Goal: Information Seeking & Learning: Learn about a topic

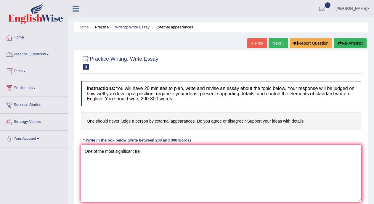
click at [35, 46] on link "Practice Questions" at bounding box center [34, 53] width 68 height 15
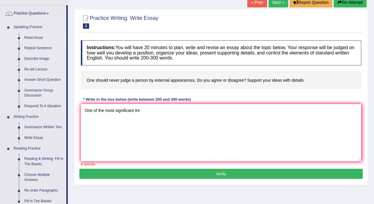
click at [34, 36] on link "Read Aloud" at bounding box center [44, 38] width 45 height 11
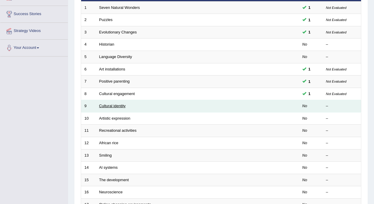
click at [125, 104] on link "Cultural identity" at bounding box center [112, 106] width 27 height 4
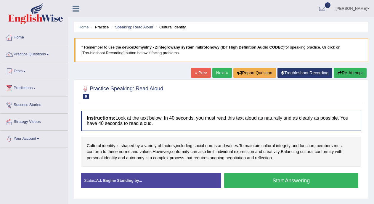
click at [255, 180] on button "Start Answering" at bounding box center [291, 180] width 135 height 15
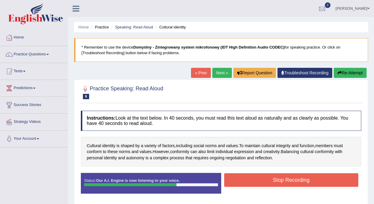
click at [255, 180] on button "Stop Recording" at bounding box center [291, 180] width 135 height 14
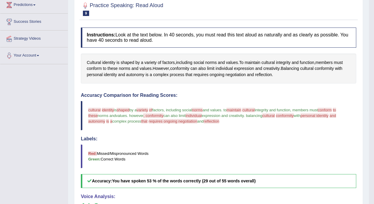
scroll to position [4, 0]
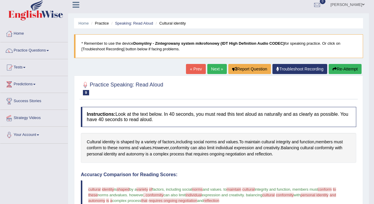
click at [218, 68] on link "Next »" at bounding box center [218, 69] width 20 height 10
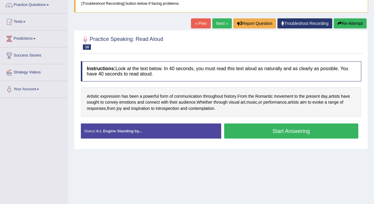
scroll to position [55, 0]
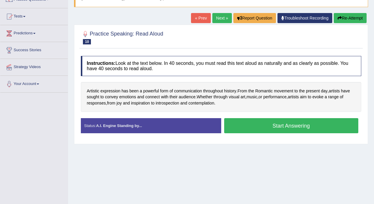
click at [313, 127] on button "Start Answering" at bounding box center [291, 125] width 135 height 15
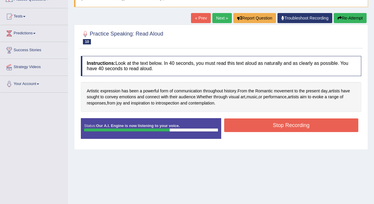
click at [313, 126] on button "Stop Recording" at bounding box center [291, 126] width 135 height 14
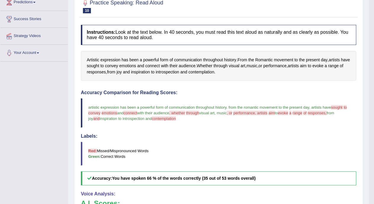
scroll to position [18, 0]
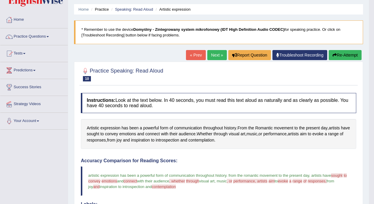
click at [216, 55] on link "Next »" at bounding box center [218, 55] width 20 height 10
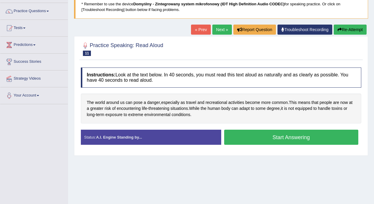
scroll to position [45, 0]
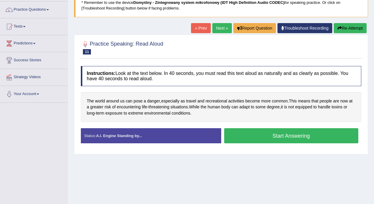
click at [313, 138] on button "Start Answering" at bounding box center [291, 135] width 135 height 15
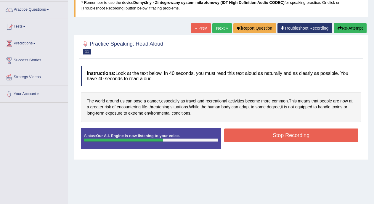
click at [313, 138] on button "Stop Recording" at bounding box center [291, 136] width 135 height 14
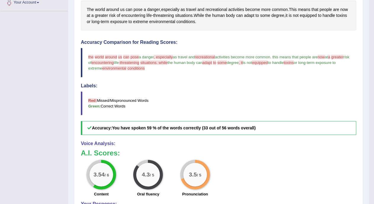
scroll to position [52, 0]
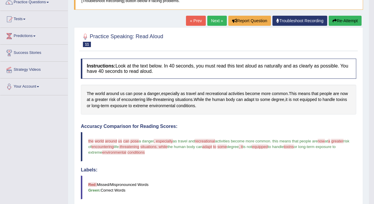
click at [217, 23] on link "Next »" at bounding box center [218, 21] width 20 height 10
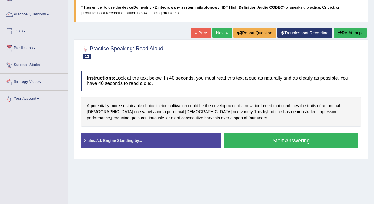
click at [313, 138] on button "Start Answering" at bounding box center [291, 140] width 135 height 15
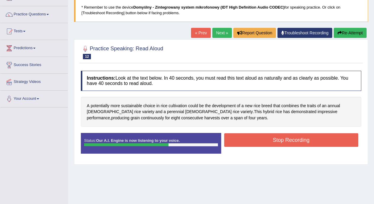
click at [280, 134] on button "Stop Recording" at bounding box center [291, 140] width 135 height 14
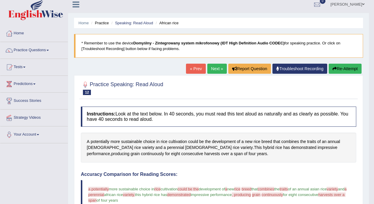
scroll to position [4, 0]
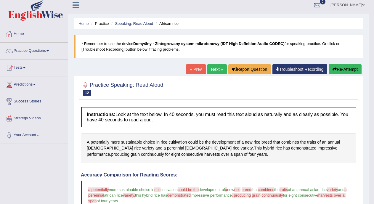
click at [213, 69] on link "Next »" at bounding box center [218, 69] width 20 height 10
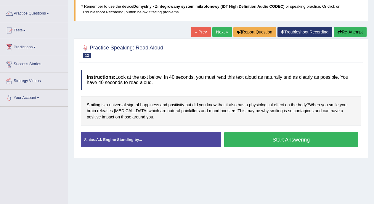
click at [266, 139] on button "Start Answering" at bounding box center [291, 139] width 135 height 15
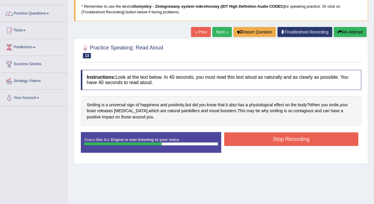
click at [266, 139] on button "Stop Recording" at bounding box center [291, 140] width 135 height 14
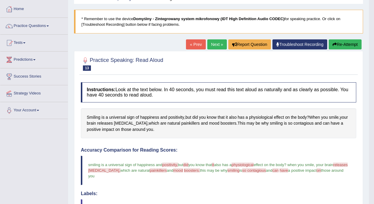
scroll to position [23, 0]
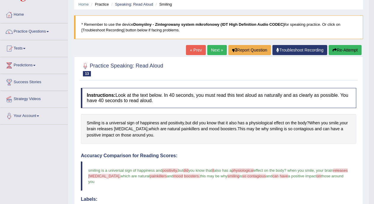
click at [214, 48] on link "Next »" at bounding box center [218, 50] width 20 height 10
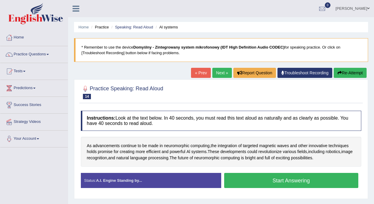
click at [251, 186] on button "Start Answering" at bounding box center [291, 180] width 135 height 15
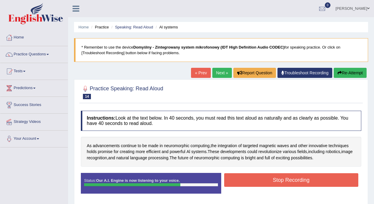
click at [252, 184] on button "Stop Recording" at bounding box center [291, 180] width 135 height 14
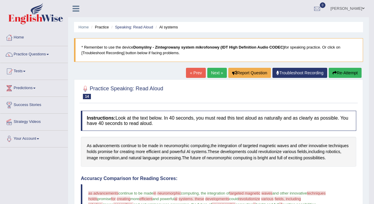
click at [42, 64] on link "Tests" at bounding box center [34, 70] width 68 height 15
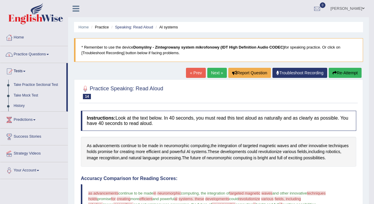
click at [43, 56] on link "Practice Questions" at bounding box center [34, 53] width 68 height 15
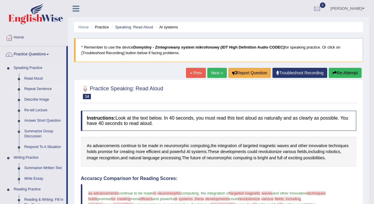
click at [36, 90] on link "Repeat Sentence" at bounding box center [44, 89] width 45 height 11
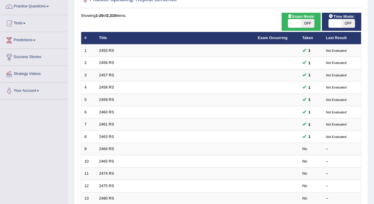
scroll to position [73, 0]
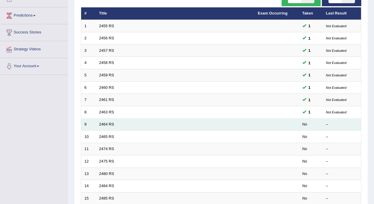
click at [108, 128] on td "2464 RS" at bounding box center [175, 125] width 159 height 12
click at [108, 125] on link "2464 RS" at bounding box center [106, 124] width 15 height 4
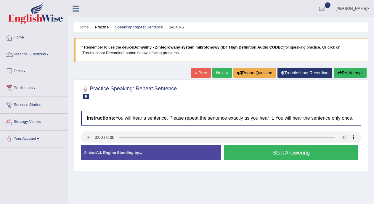
click at [267, 150] on button "Start Answering" at bounding box center [291, 152] width 135 height 15
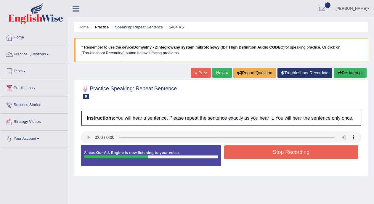
click at [267, 150] on button "Stop Recording" at bounding box center [291, 153] width 135 height 14
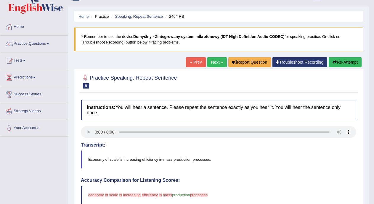
scroll to position [10, 0]
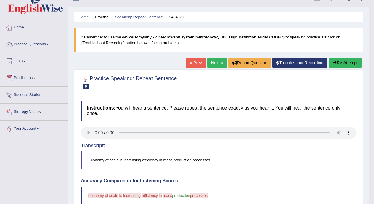
click at [211, 64] on link "Next »" at bounding box center [218, 63] width 20 height 10
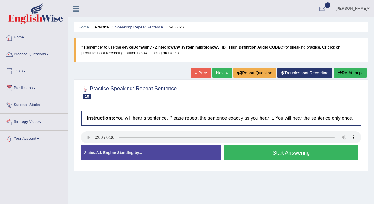
click at [244, 155] on button "Start Answering" at bounding box center [291, 152] width 135 height 15
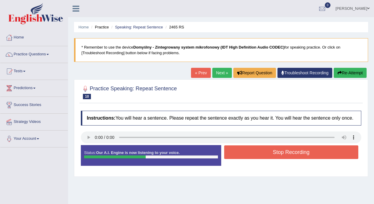
click at [244, 155] on button "Stop Recording" at bounding box center [291, 153] width 135 height 14
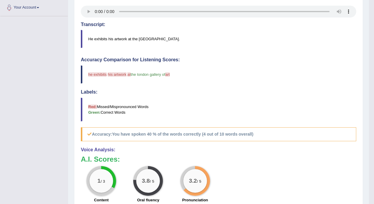
scroll to position [60, 0]
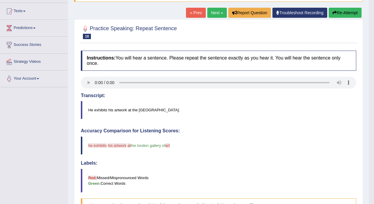
click at [213, 14] on link "Next »" at bounding box center [218, 13] width 20 height 10
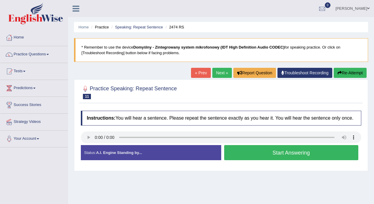
click at [252, 151] on button "Start Answering" at bounding box center [291, 152] width 135 height 15
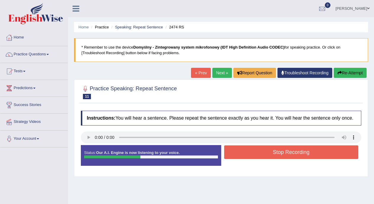
click at [252, 151] on button "Stop Recording" at bounding box center [291, 153] width 135 height 14
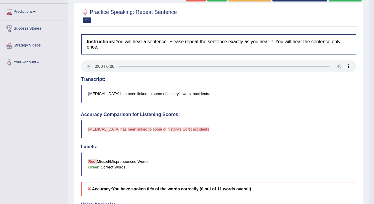
scroll to position [72, 0]
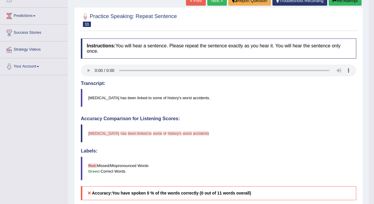
click at [217, 4] on link "Next »" at bounding box center [218, 1] width 20 height 10
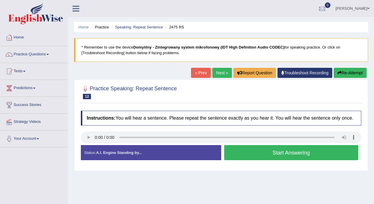
click at [233, 156] on button "Start Answering" at bounding box center [291, 152] width 135 height 15
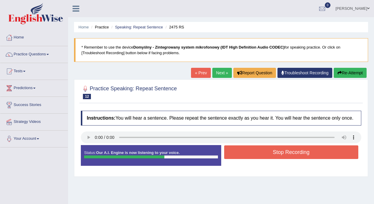
click at [233, 156] on button "Stop Recording" at bounding box center [291, 153] width 135 height 14
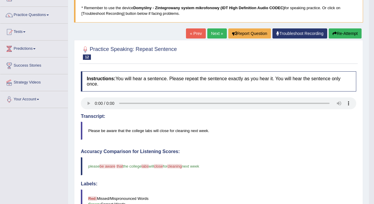
scroll to position [18, 0]
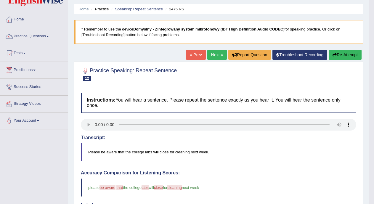
click at [210, 54] on link "Next »" at bounding box center [218, 55] width 20 height 10
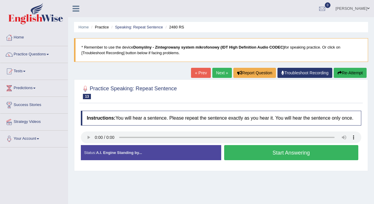
click at [239, 155] on button "Start Answering" at bounding box center [291, 152] width 135 height 15
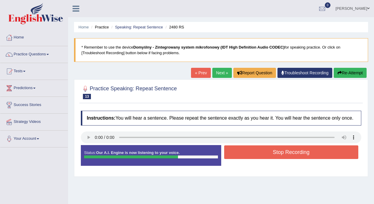
click at [239, 155] on button "Stop Recording" at bounding box center [291, 153] width 135 height 14
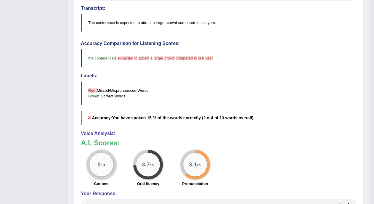
scroll to position [1, 0]
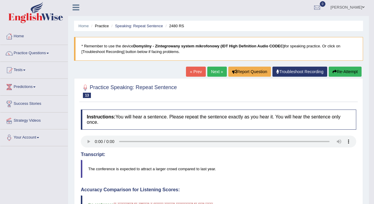
click at [212, 74] on link "Next »" at bounding box center [218, 72] width 20 height 10
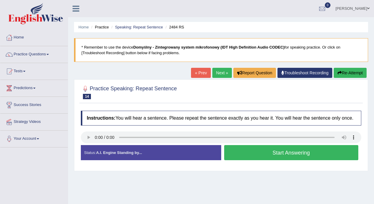
click at [244, 152] on button "Start Answering" at bounding box center [291, 152] width 135 height 15
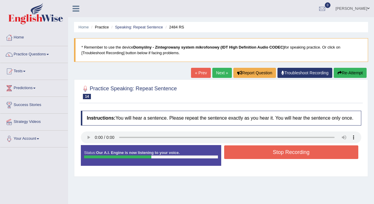
click at [244, 152] on button "Stop Recording" at bounding box center [291, 153] width 135 height 14
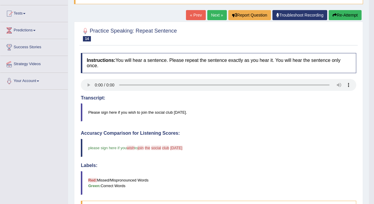
scroll to position [33, 0]
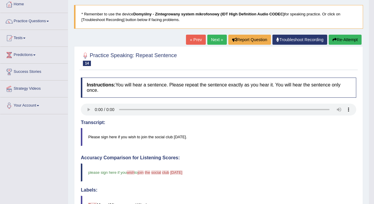
click at [217, 39] on link "Next »" at bounding box center [218, 40] width 20 height 10
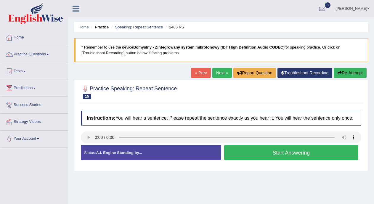
click at [248, 154] on button "Start Answering" at bounding box center [291, 152] width 135 height 15
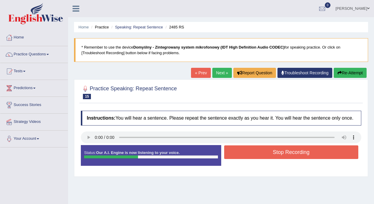
click at [248, 154] on button "Stop Recording" at bounding box center [291, 153] width 135 height 14
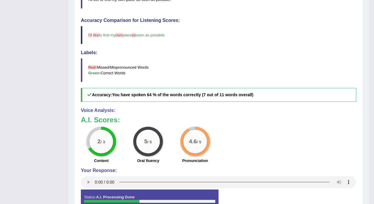
scroll to position [27, 0]
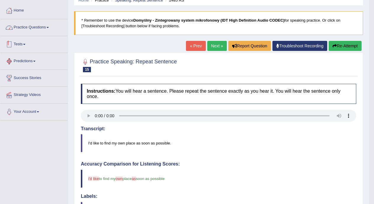
click at [48, 26] on link "Practice Questions" at bounding box center [34, 26] width 68 height 15
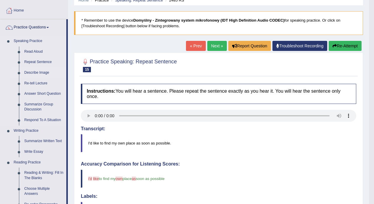
click at [44, 71] on link "Describe Image" at bounding box center [44, 73] width 45 height 11
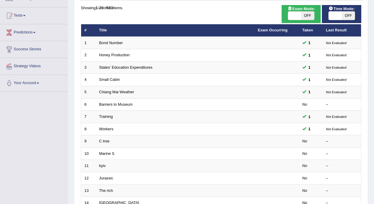
scroll to position [65, 0]
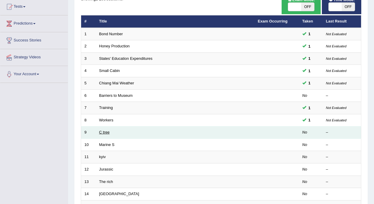
click at [107, 133] on link "C tree" at bounding box center [104, 132] width 10 height 4
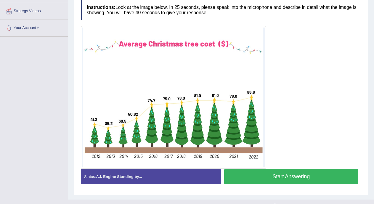
scroll to position [109, 0]
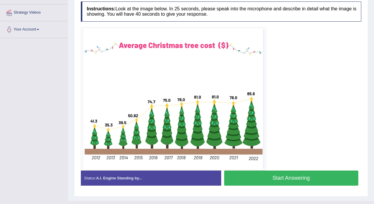
click at [291, 175] on button "Start Answering" at bounding box center [291, 178] width 135 height 15
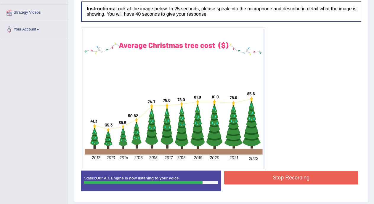
click at [291, 175] on button "Stop Recording" at bounding box center [291, 178] width 135 height 14
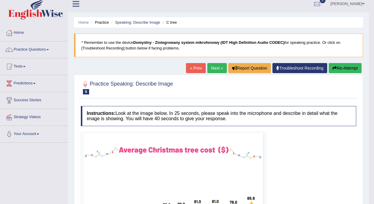
scroll to position [0, 0]
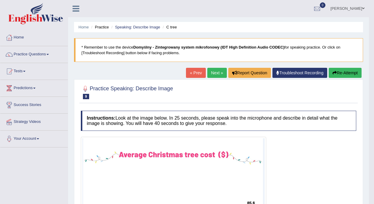
click at [213, 73] on link "Next »" at bounding box center [218, 73] width 20 height 10
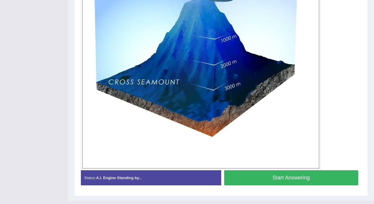
scroll to position [210, 0]
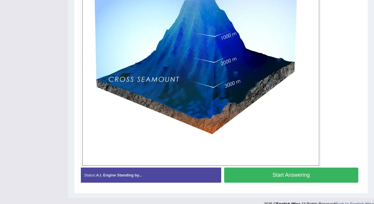
click at [319, 173] on button "Start Answering" at bounding box center [291, 175] width 135 height 15
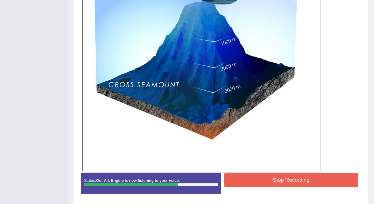
scroll to position [224, 0]
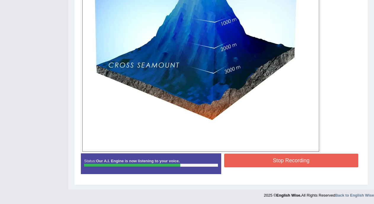
click at [307, 162] on button "Stop Recording" at bounding box center [291, 161] width 135 height 14
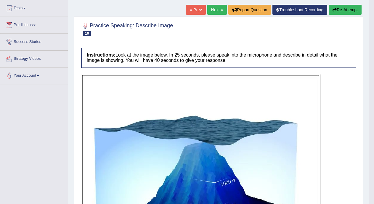
scroll to position [55, 0]
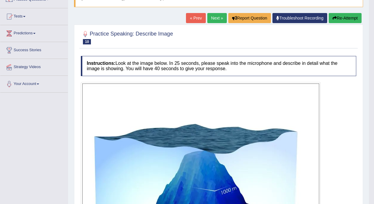
click at [213, 17] on link "Next »" at bounding box center [218, 18] width 20 height 10
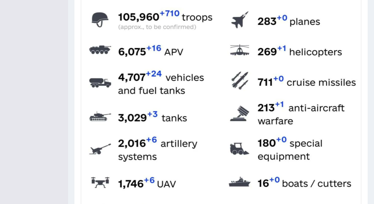
scroll to position [253, 0]
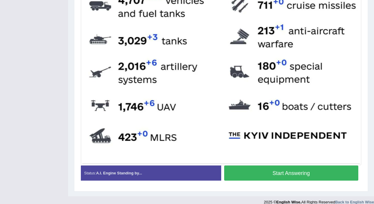
click at [308, 173] on button "Start Answering" at bounding box center [291, 173] width 135 height 15
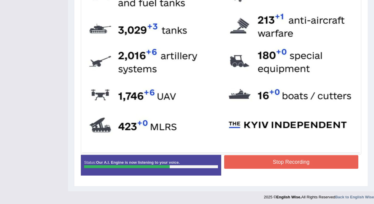
scroll to position [266, 0]
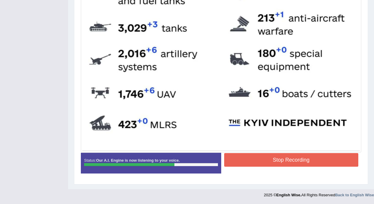
click at [287, 159] on button "Stop Recording" at bounding box center [291, 160] width 135 height 14
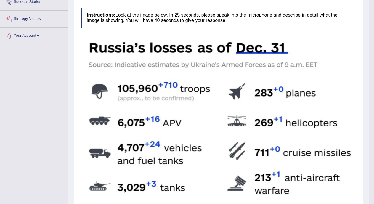
scroll to position [1, 0]
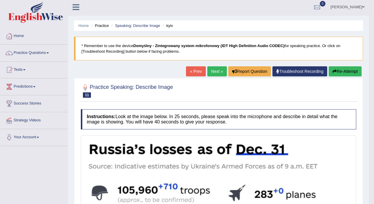
click at [208, 71] on link "Next »" at bounding box center [218, 71] width 20 height 10
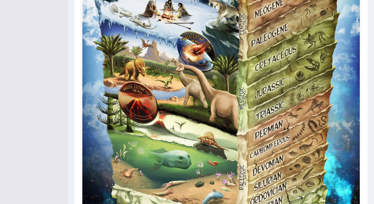
scroll to position [47, 0]
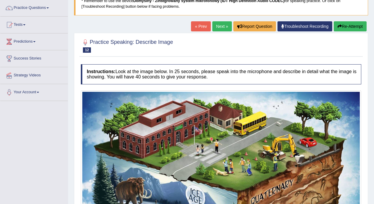
click at [214, 29] on link "Next »" at bounding box center [223, 26] width 20 height 10
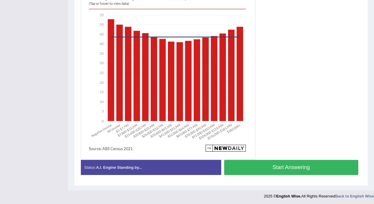
click at [310, 168] on button "Start Answering" at bounding box center [291, 167] width 135 height 15
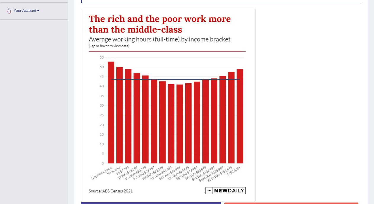
scroll to position [147, 0]
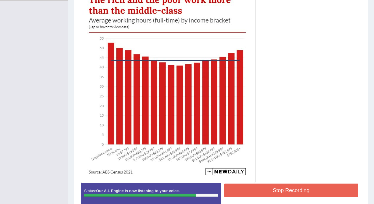
click at [296, 192] on button "Stop Recording" at bounding box center [291, 191] width 135 height 14
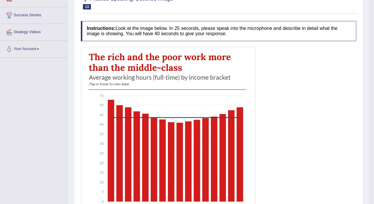
scroll to position [0, 0]
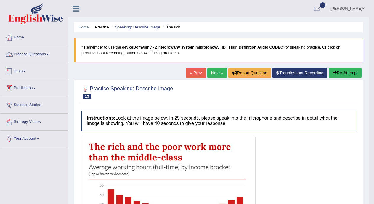
click at [42, 52] on link "Practice Questions" at bounding box center [34, 53] width 68 height 15
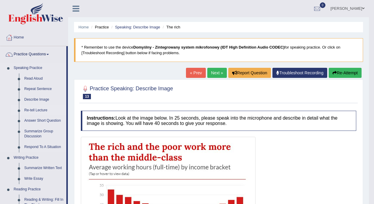
click at [38, 109] on link "Re-tell Lecture" at bounding box center [44, 110] width 45 height 11
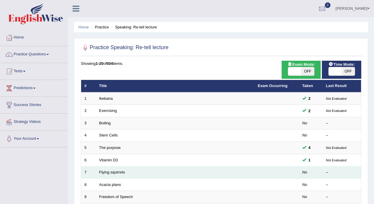
drag, startPoint x: 0, startPoint y: 0, endPoint x: 105, endPoint y: 176, distance: 204.8
click at [105, 176] on td "Flying squirrels" at bounding box center [175, 173] width 159 height 12
click at [106, 173] on link "Flying squirrels" at bounding box center [112, 172] width 26 height 4
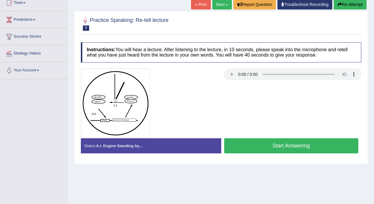
click at [248, 145] on button "Start Answering" at bounding box center [291, 145] width 135 height 15
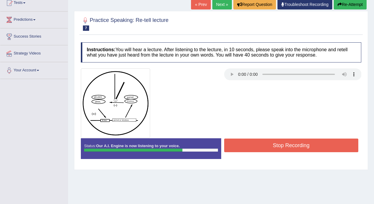
click at [248, 145] on button "Stop Recording" at bounding box center [291, 146] width 135 height 14
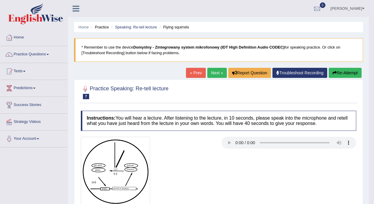
click at [215, 73] on link "Next »" at bounding box center [218, 73] width 20 height 10
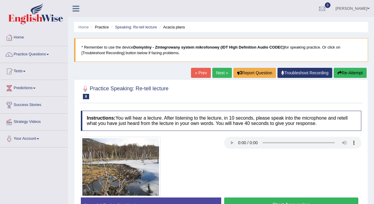
click at [240, 199] on button "Start Answering" at bounding box center [291, 205] width 135 height 15
click at [242, 199] on button "Stop Recording" at bounding box center [291, 205] width 135 height 14
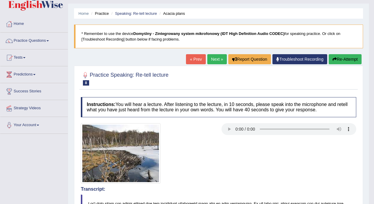
scroll to position [10, 0]
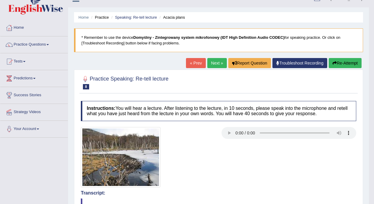
click at [189, 65] on link "« Prev" at bounding box center [196, 63] width 20 height 10
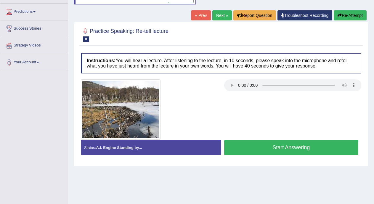
scroll to position [77, 0]
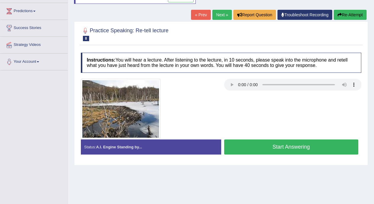
click at [308, 144] on button "Start Answering" at bounding box center [291, 147] width 135 height 15
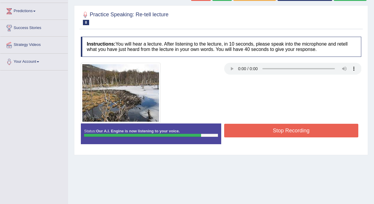
click at [305, 130] on button "Stop Recording" at bounding box center [291, 131] width 135 height 14
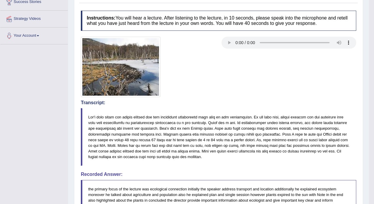
scroll to position [25, 0]
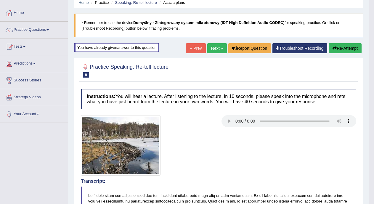
click at [211, 47] on link "Next »" at bounding box center [218, 48] width 20 height 10
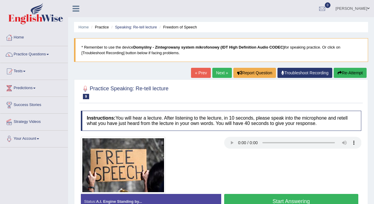
click at [248, 200] on button "Start Answering" at bounding box center [291, 201] width 135 height 15
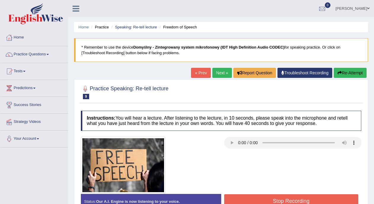
click at [248, 200] on button "Stop Recording" at bounding box center [291, 202] width 135 height 14
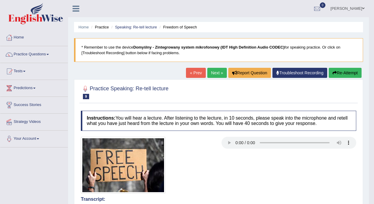
click at [191, 71] on link "« Prev" at bounding box center [196, 73] width 20 height 10
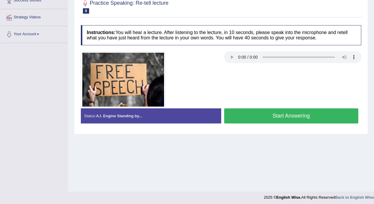
scroll to position [105, 0]
click at [304, 114] on button "Start Answering" at bounding box center [291, 116] width 135 height 15
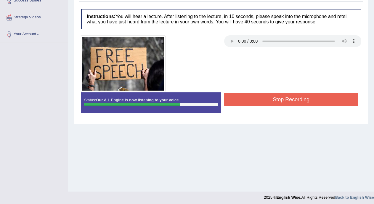
click at [309, 100] on button "Stop Recording" at bounding box center [291, 100] width 135 height 14
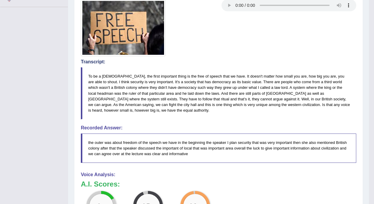
scroll to position [0, 0]
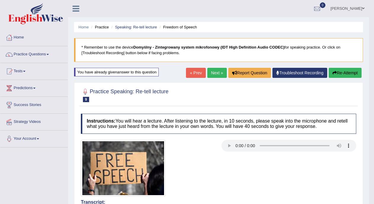
click at [215, 75] on link "Next »" at bounding box center [218, 73] width 20 height 10
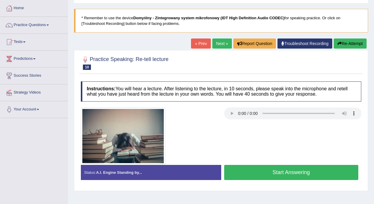
scroll to position [63, 0]
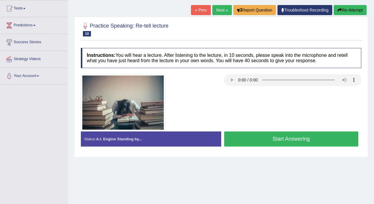
click at [331, 140] on button "Start Answering" at bounding box center [291, 139] width 135 height 15
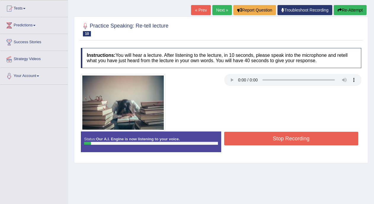
click at [280, 137] on button "Stop Recording" at bounding box center [291, 139] width 135 height 14
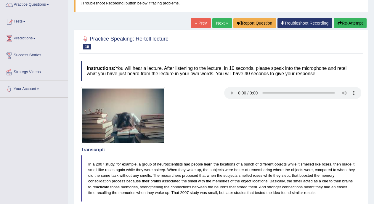
scroll to position [47, 0]
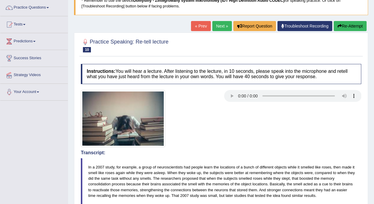
click at [199, 27] on link "« Prev" at bounding box center [201, 26] width 20 height 10
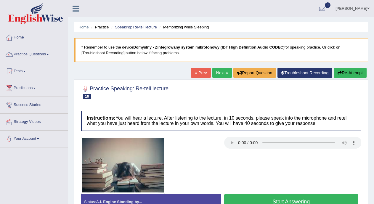
click at [254, 197] on button "Start Answering" at bounding box center [291, 202] width 135 height 15
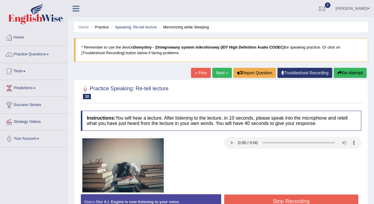
click at [259, 200] on button "Stop Recording" at bounding box center [291, 202] width 135 height 14
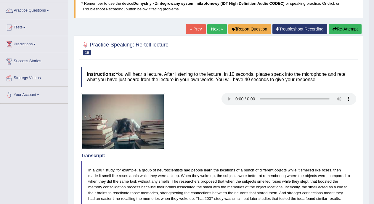
scroll to position [43, 0]
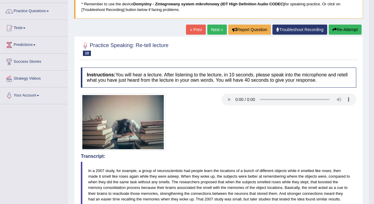
click at [198, 31] on link "« Prev" at bounding box center [196, 30] width 20 height 10
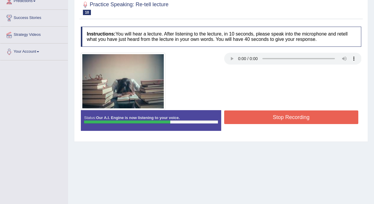
click at [293, 117] on button "Stop Recording" at bounding box center [291, 118] width 135 height 14
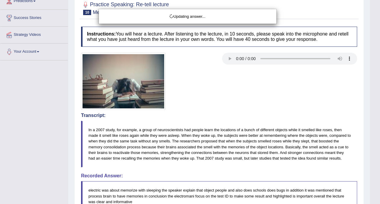
drag, startPoint x: 377, startPoint y: 71, endPoint x: 377, endPoint y: 82, distance: 10.4
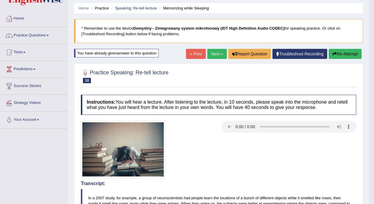
scroll to position [49, 0]
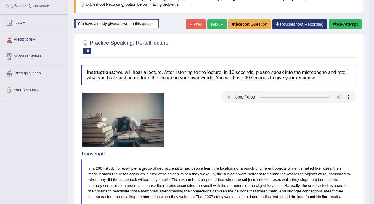
click at [190, 24] on link "« Prev" at bounding box center [196, 24] width 20 height 10
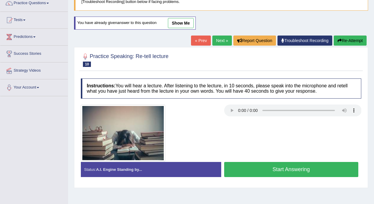
scroll to position [51, 0]
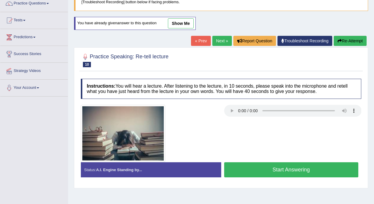
click at [315, 173] on button "Start Answering" at bounding box center [291, 169] width 135 height 15
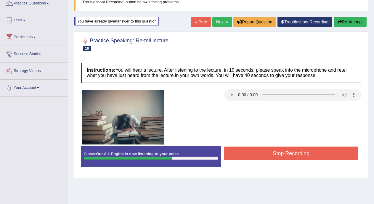
click at [301, 152] on button "Stop Recording" at bounding box center [291, 154] width 135 height 14
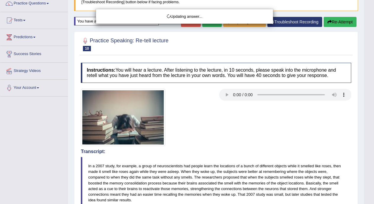
scroll to position [53, 0]
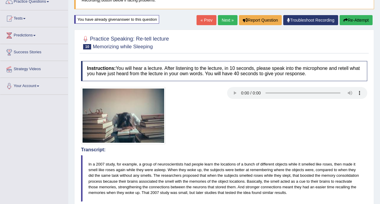
drag, startPoint x: 379, startPoint y: 64, endPoint x: 378, endPoint y: 83, distance: 18.7
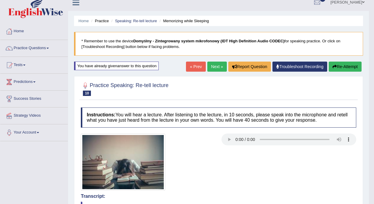
scroll to position [3, 0]
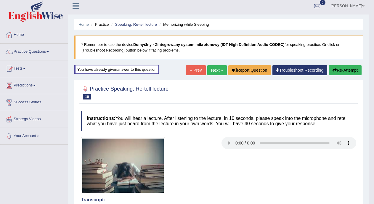
click at [195, 68] on link "« Prev" at bounding box center [196, 70] width 20 height 10
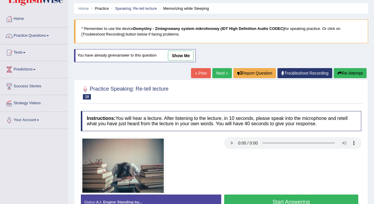
scroll to position [46, 0]
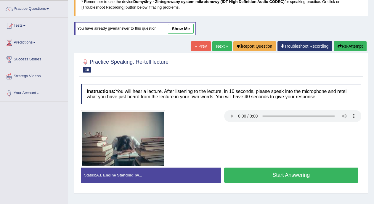
click at [318, 180] on button "Start Answering" at bounding box center [291, 175] width 135 height 15
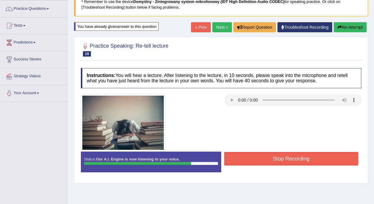
click at [294, 162] on button "Stop Recording" at bounding box center [291, 159] width 135 height 14
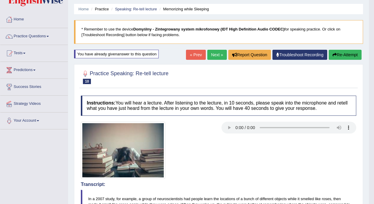
scroll to position [17, 0]
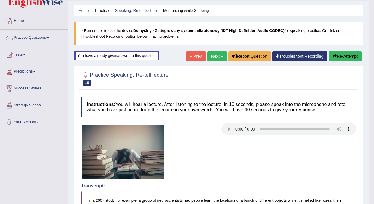
click at [213, 53] on link "Next »" at bounding box center [218, 56] width 20 height 10
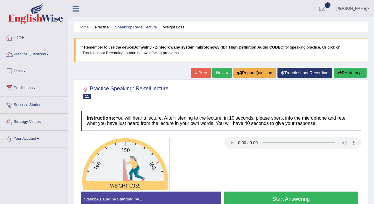
click at [305, 196] on button "Start Answering" at bounding box center [291, 199] width 135 height 15
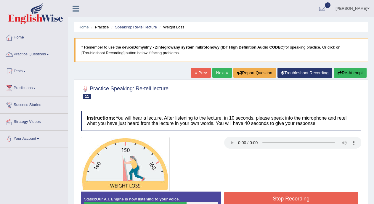
click at [286, 202] on button "Stop Recording" at bounding box center [291, 199] width 135 height 14
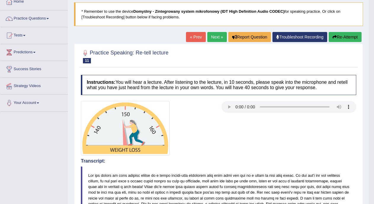
scroll to position [22, 0]
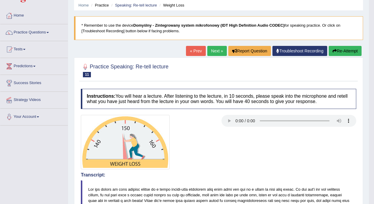
click at [217, 54] on link "Next »" at bounding box center [218, 51] width 20 height 10
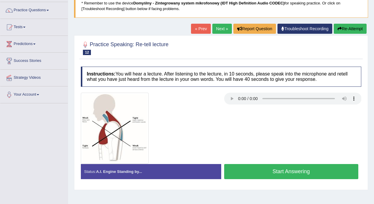
scroll to position [74, 0]
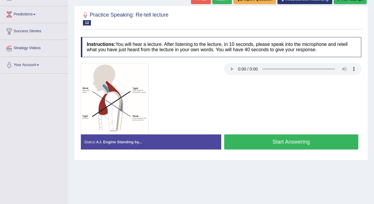
click at [340, 143] on button "Start Answering" at bounding box center [291, 142] width 135 height 15
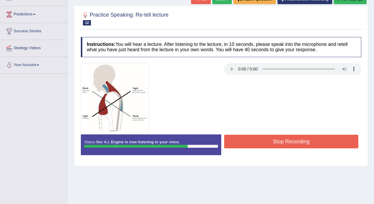
scroll to position [107, 0]
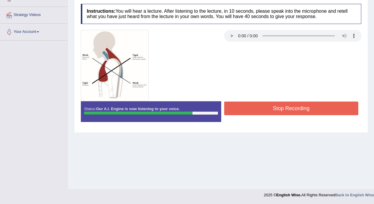
click at [318, 110] on button "Stop Recording" at bounding box center [291, 109] width 135 height 14
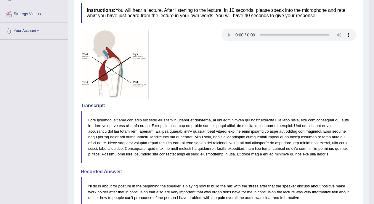
scroll to position [33, 0]
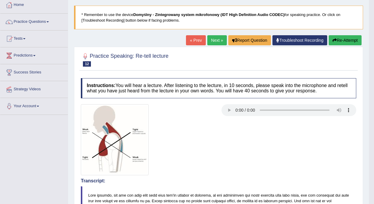
click at [193, 39] on link "« Prev" at bounding box center [196, 40] width 20 height 10
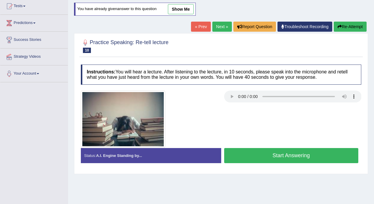
scroll to position [66, 0]
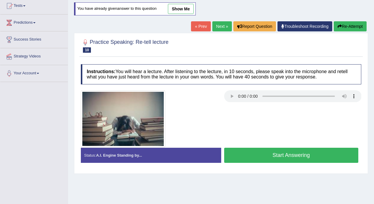
click at [330, 152] on button "Start Answering" at bounding box center [291, 155] width 135 height 15
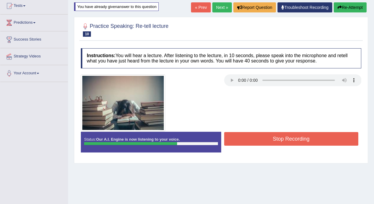
click at [328, 140] on button "Stop Recording" at bounding box center [291, 139] width 135 height 14
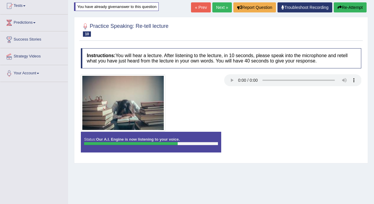
click at [328, 140] on div "Instructions: You will hear a lecture. After listening to the lecture, in 10 se…" at bounding box center [221, 102] width 284 height 115
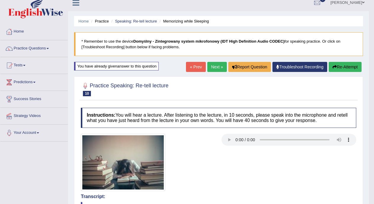
scroll to position [0, 0]
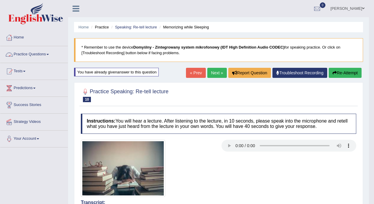
click at [45, 52] on link "Practice Questions" at bounding box center [34, 53] width 68 height 15
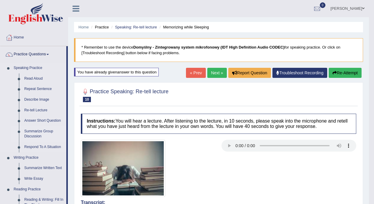
click at [36, 133] on link "Summarize Group Discussion" at bounding box center [44, 134] width 45 height 16
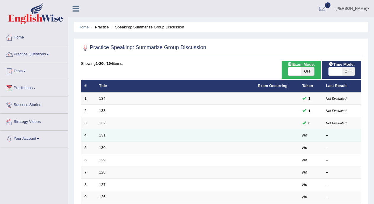
click at [101, 135] on link "131" at bounding box center [102, 135] width 7 height 4
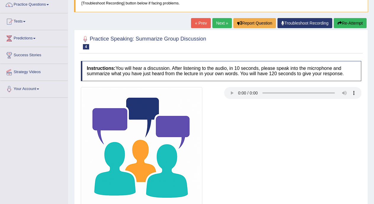
scroll to position [66, 0]
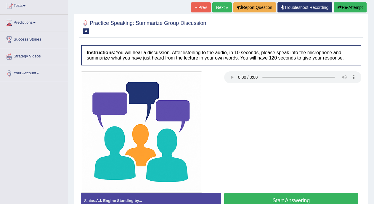
click at [372, 157] on div "Home Practice Speaking: Summarize Group Discussion 131 * Remember to use the de…" at bounding box center [221, 82] width 306 height 297
click at [328, 196] on button "Start Answering" at bounding box center [291, 200] width 135 height 15
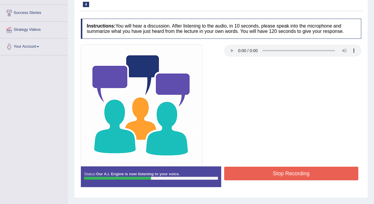
scroll to position [105, 0]
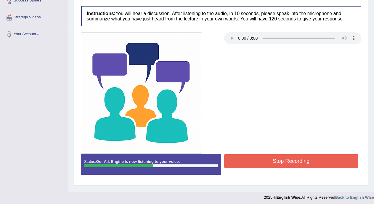
click at [307, 163] on button "Stop Recording" at bounding box center [291, 161] width 135 height 14
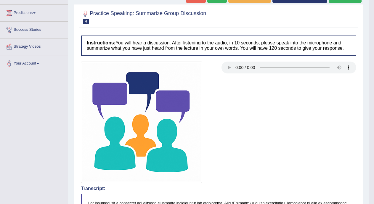
scroll to position [57, 0]
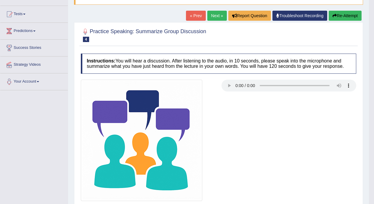
click at [201, 15] on link "« Prev" at bounding box center [196, 16] width 20 height 10
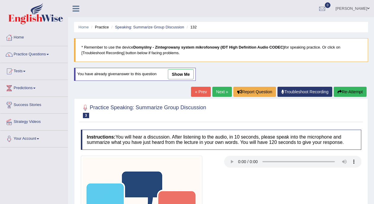
click at [201, 95] on link "« Prev" at bounding box center [201, 92] width 20 height 10
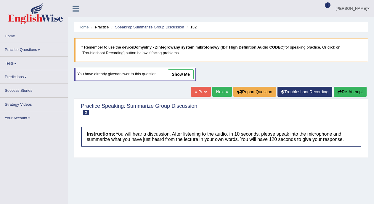
click at [219, 91] on link "Next »" at bounding box center [223, 92] width 20 height 10
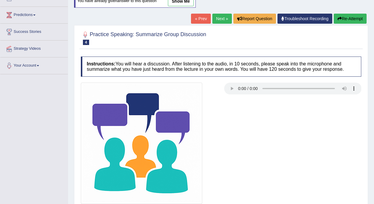
scroll to position [84, 0]
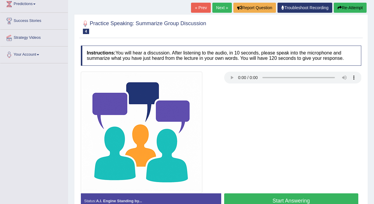
click at [322, 199] on button "Start Answering" at bounding box center [291, 201] width 135 height 15
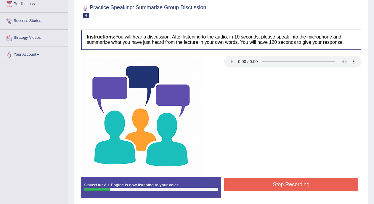
click at [320, 187] on button "Stop Recording" at bounding box center [291, 185] width 135 height 14
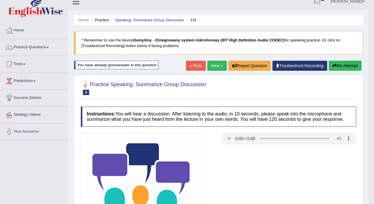
scroll to position [0, 0]
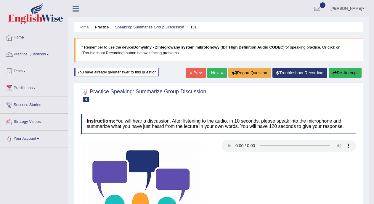
click at [216, 74] on link "Next »" at bounding box center [218, 73] width 20 height 10
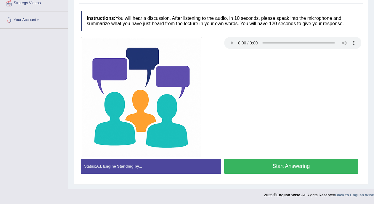
click at [307, 166] on button "Start Answering" at bounding box center [291, 166] width 135 height 15
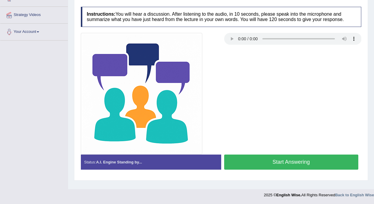
scroll to position [107, 0]
click at [305, 161] on button "Start Answering" at bounding box center [291, 162] width 135 height 15
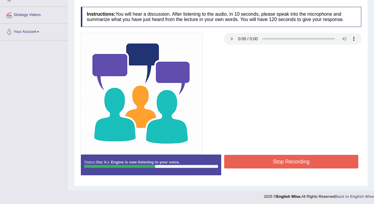
click at [323, 161] on button "Stop Recording" at bounding box center [291, 162] width 135 height 14
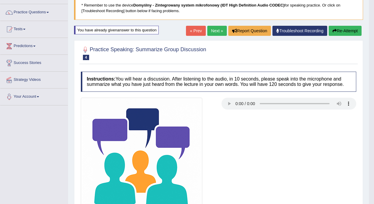
scroll to position [0, 0]
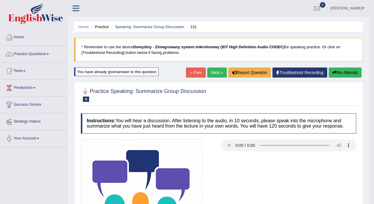
click at [217, 71] on link "Next »" at bounding box center [218, 73] width 20 height 10
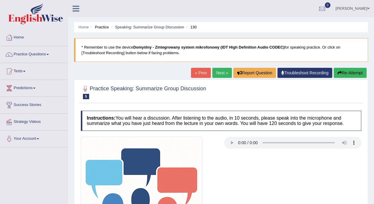
click at [215, 73] on link "Next »" at bounding box center [223, 73] width 20 height 10
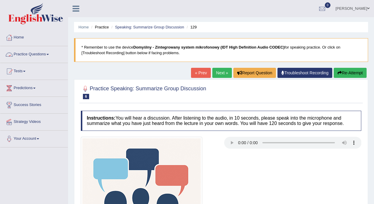
click at [47, 55] on link "Practice Questions" at bounding box center [34, 53] width 68 height 15
click at [47, 56] on link "Practice Questions" at bounding box center [34, 53] width 68 height 15
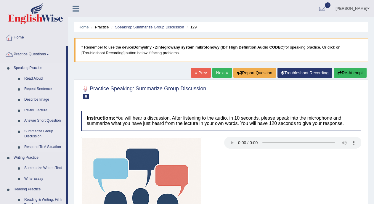
click at [41, 131] on link "Summarize Group Discussion" at bounding box center [44, 134] width 45 height 16
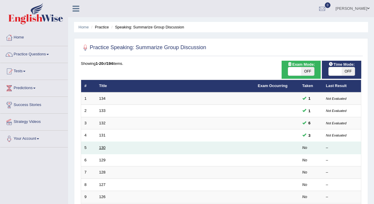
click at [106, 147] on link "130" at bounding box center [102, 148] width 7 height 4
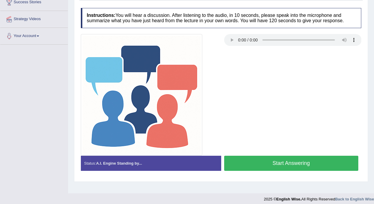
scroll to position [107, 0]
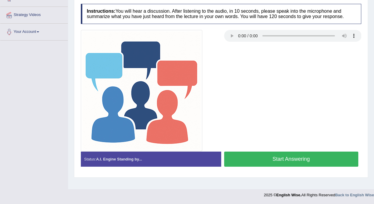
click at [317, 162] on button "Start Answering" at bounding box center [291, 159] width 135 height 15
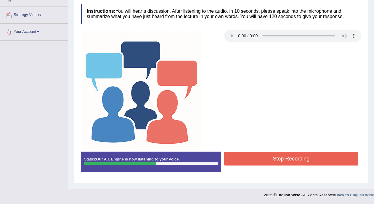
click at [317, 160] on button "Stop Recording" at bounding box center [291, 159] width 135 height 14
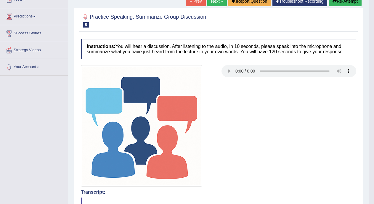
scroll to position [67, 0]
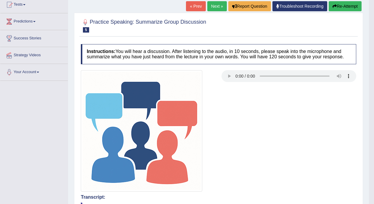
click at [192, 6] on link "« Prev" at bounding box center [196, 6] width 20 height 10
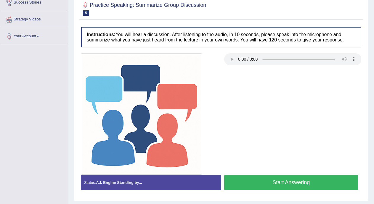
click at [313, 181] on button "Start Answering" at bounding box center [291, 182] width 135 height 15
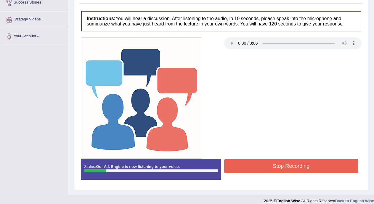
click at [317, 167] on button "Stop Recording" at bounding box center [291, 167] width 135 height 14
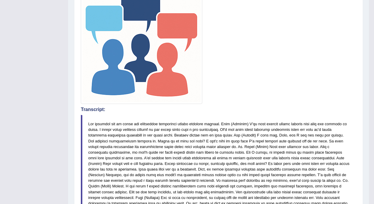
scroll to position [29, 0]
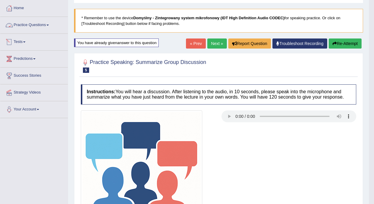
click at [28, 28] on link "Practice Questions" at bounding box center [34, 24] width 68 height 15
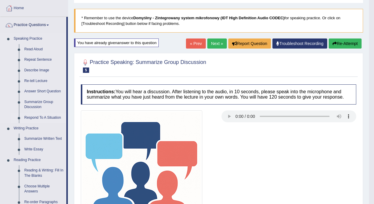
click at [35, 118] on link "Respond To A Situation" at bounding box center [44, 118] width 45 height 11
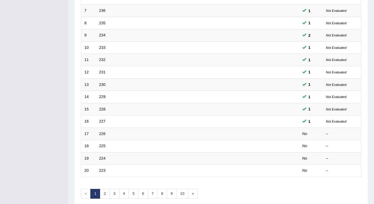
click at [374, 160] on div "Home Practice Speaking: Respond To A Situation Practice Speaking: Respond To A …" at bounding box center [221, 27] width 306 height 378
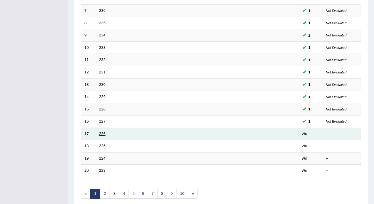
click at [104, 132] on link "226" at bounding box center [102, 134] width 7 height 4
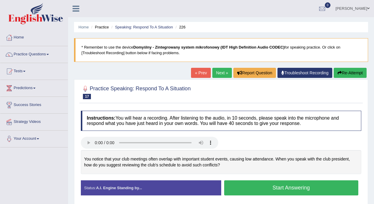
click at [254, 190] on button "Start Answering" at bounding box center [291, 188] width 135 height 15
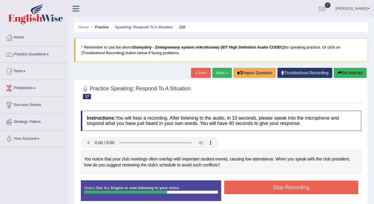
click at [264, 185] on button "Stop Recording" at bounding box center [291, 188] width 135 height 14
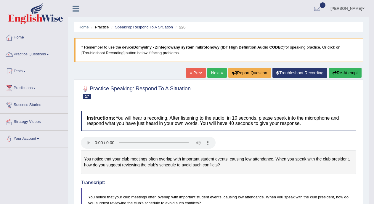
click at [214, 73] on link "Next »" at bounding box center [218, 73] width 20 height 10
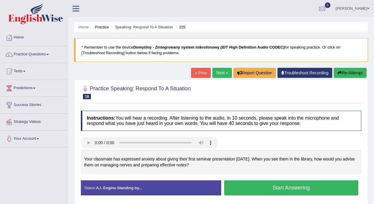
click at [237, 189] on button "Start Answering" at bounding box center [291, 188] width 135 height 15
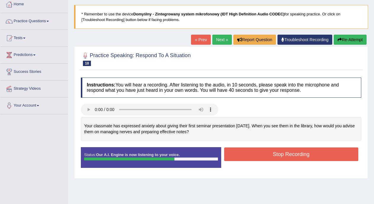
scroll to position [34, 0]
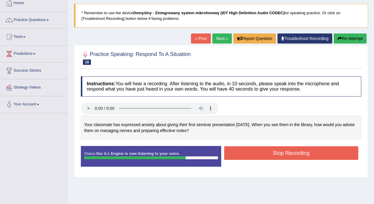
click at [302, 154] on button "Stop Recording" at bounding box center [291, 153] width 135 height 14
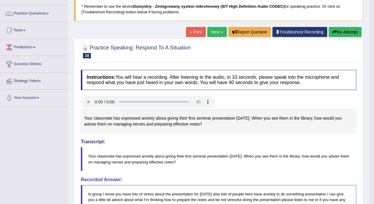
scroll to position [39, 0]
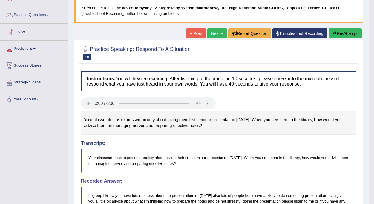
click at [217, 34] on link "Next »" at bounding box center [218, 33] width 20 height 10
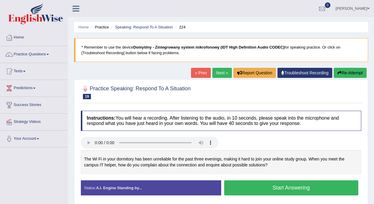
click at [234, 189] on button "Start Answering" at bounding box center [291, 188] width 135 height 15
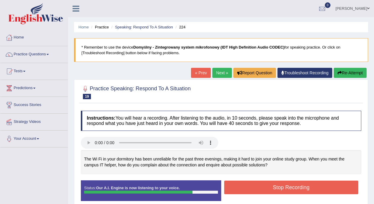
click at [234, 189] on button "Stop Recording" at bounding box center [291, 188] width 135 height 14
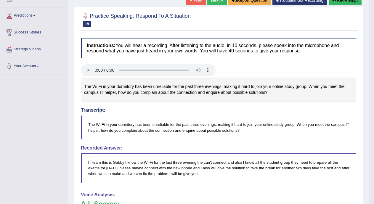
scroll to position [28, 0]
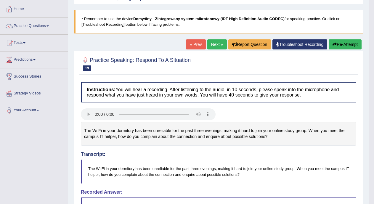
click at [211, 45] on link "Next »" at bounding box center [218, 44] width 20 height 10
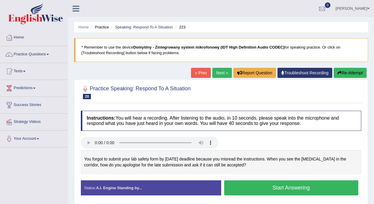
click at [253, 184] on button "Start Answering" at bounding box center [291, 188] width 135 height 15
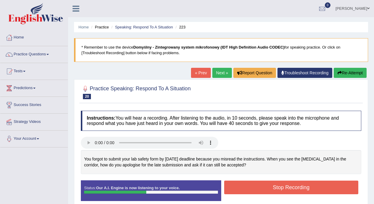
click at [253, 184] on button "Stop Recording" at bounding box center [291, 188] width 135 height 14
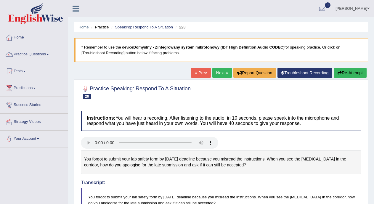
drag, startPoint x: 379, startPoint y: 37, endPoint x: 379, endPoint y: 90, distance: 53.1
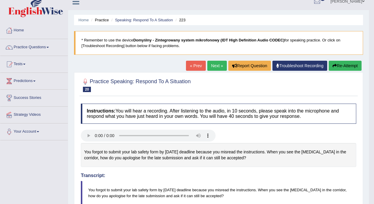
scroll to position [5, 0]
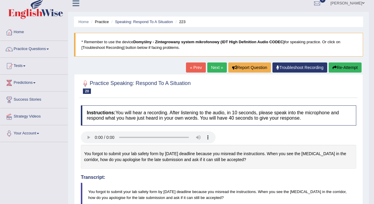
click at [219, 66] on link "Next »" at bounding box center [218, 68] width 20 height 10
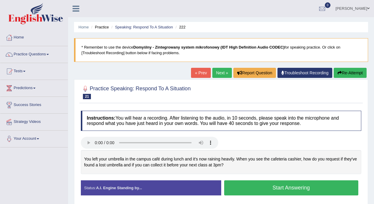
click at [246, 190] on button "Start Answering" at bounding box center [291, 188] width 135 height 15
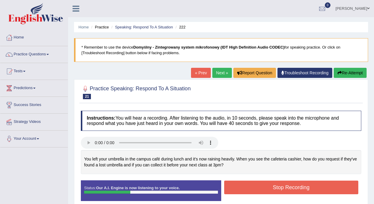
click at [246, 190] on button "Stop Recording" at bounding box center [291, 188] width 135 height 14
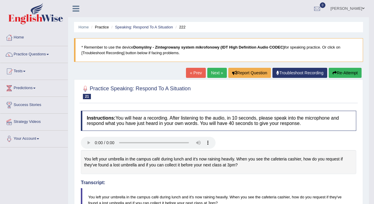
click at [215, 73] on link "Next »" at bounding box center [218, 73] width 20 height 10
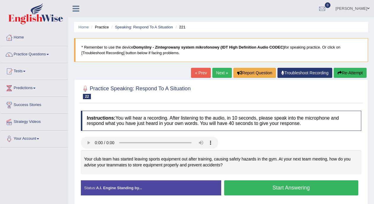
scroll to position [89, 0]
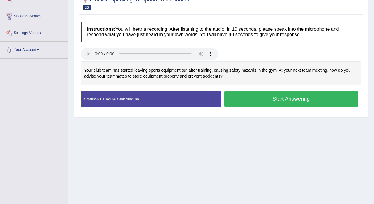
click at [234, 95] on button "Start Answering" at bounding box center [291, 99] width 135 height 15
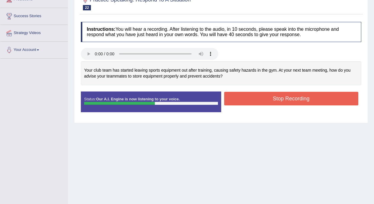
click at [245, 98] on button "Stop Recording" at bounding box center [291, 99] width 135 height 14
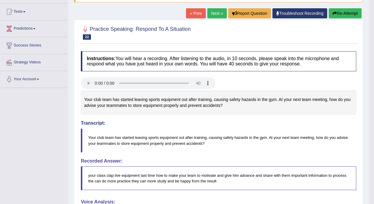
scroll to position [42, 0]
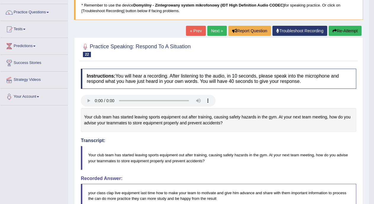
click at [210, 33] on link "Next »" at bounding box center [218, 31] width 20 height 10
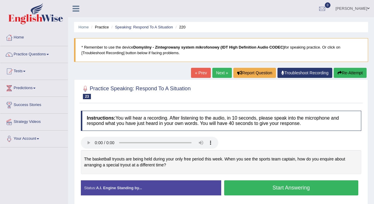
click at [265, 186] on button "Start Answering" at bounding box center [291, 188] width 135 height 15
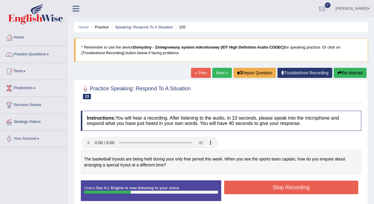
click at [265, 186] on button "Stop Recording" at bounding box center [291, 188] width 135 height 14
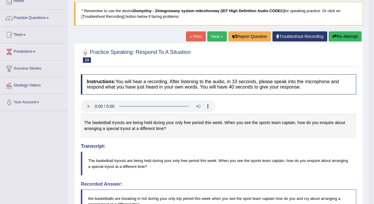
scroll to position [31, 0]
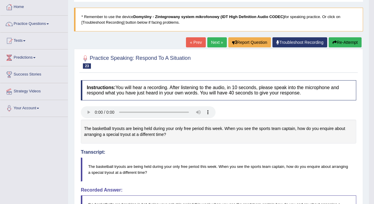
click at [216, 43] on link "Next »" at bounding box center [218, 42] width 20 height 10
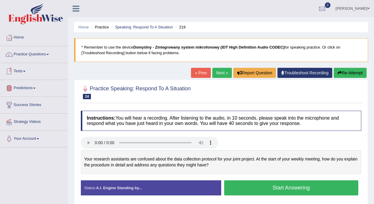
click at [28, 71] on link "Tests" at bounding box center [34, 70] width 68 height 15
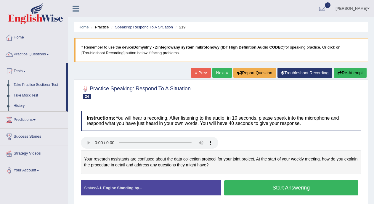
click at [33, 85] on link "Take Practice Sectional Test" at bounding box center [38, 85] width 55 height 11
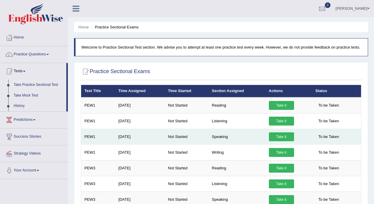
click at [278, 138] on link "Take it" at bounding box center [281, 137] width 25 height 9
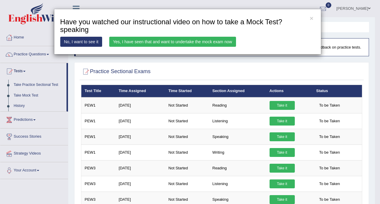
click at [197, 43] on link "Yes, I have seen that and want to undertake the mock exam now" at bounding box center [172, 42] width 127 height 10
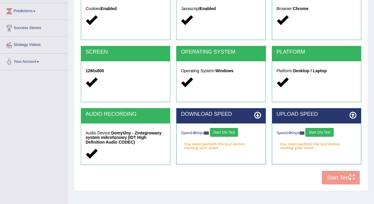
scroll to position [79, 0]
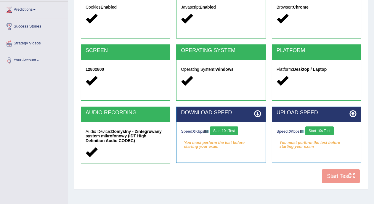
click at [331, 176] on div "COOKIES Cookies Enabled JAVASCRIPT Javascript Enabled BROWSER Browser: Chrome S…" at bounding box center [221, 84] width 284 height 204
click at [226, 129] on button "Start 10s Test" at bounding box center [224, 131] width 28 height 9
click at [317, 131] on button "Start 10s Test" at bounding box center [320, 131] width 28 height 9
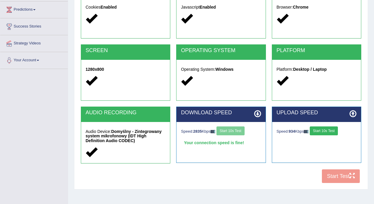
click at [325, 130] on button "Start 10s Test" at bounding box center [324, 131] width 28 height 9
click at [332, 178] on button "Start Test" at bounding box center [341, 177] width 38 height 14
